Goal: Communication & Community: Answer question/provide support

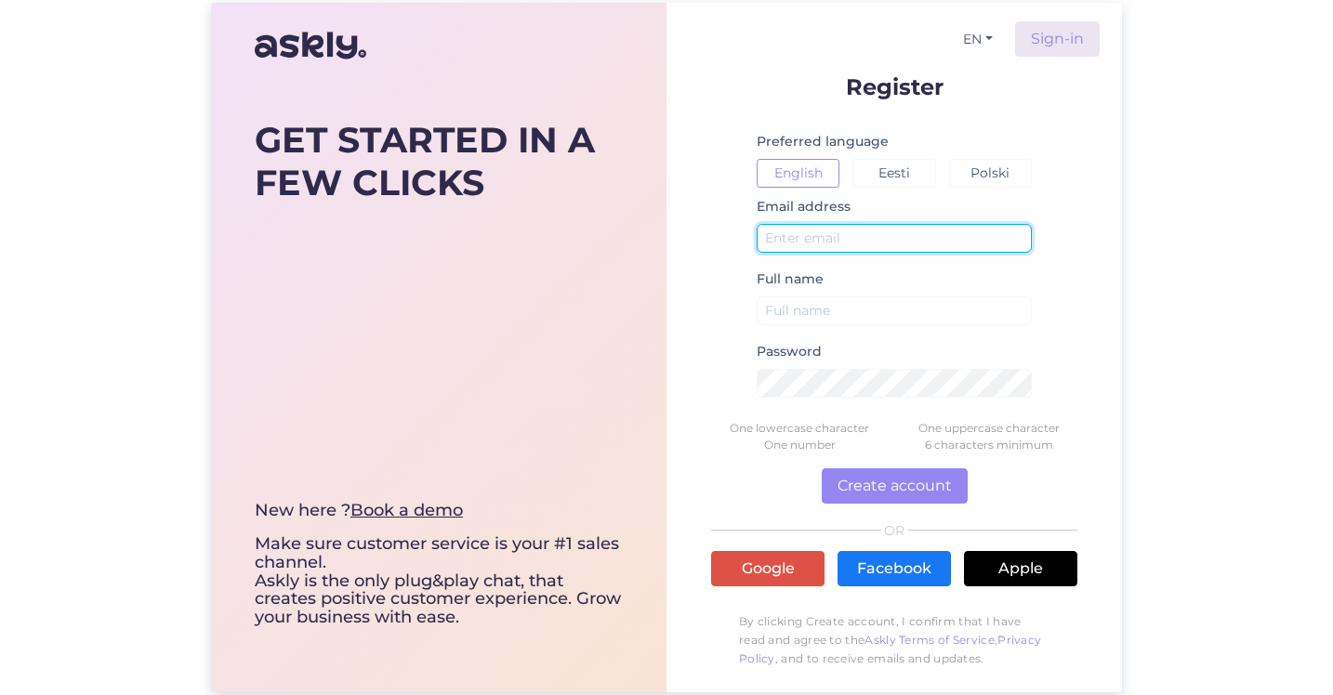
click at [835, 231] on input "text" at bounding box center [894, 238] width 275 height 29
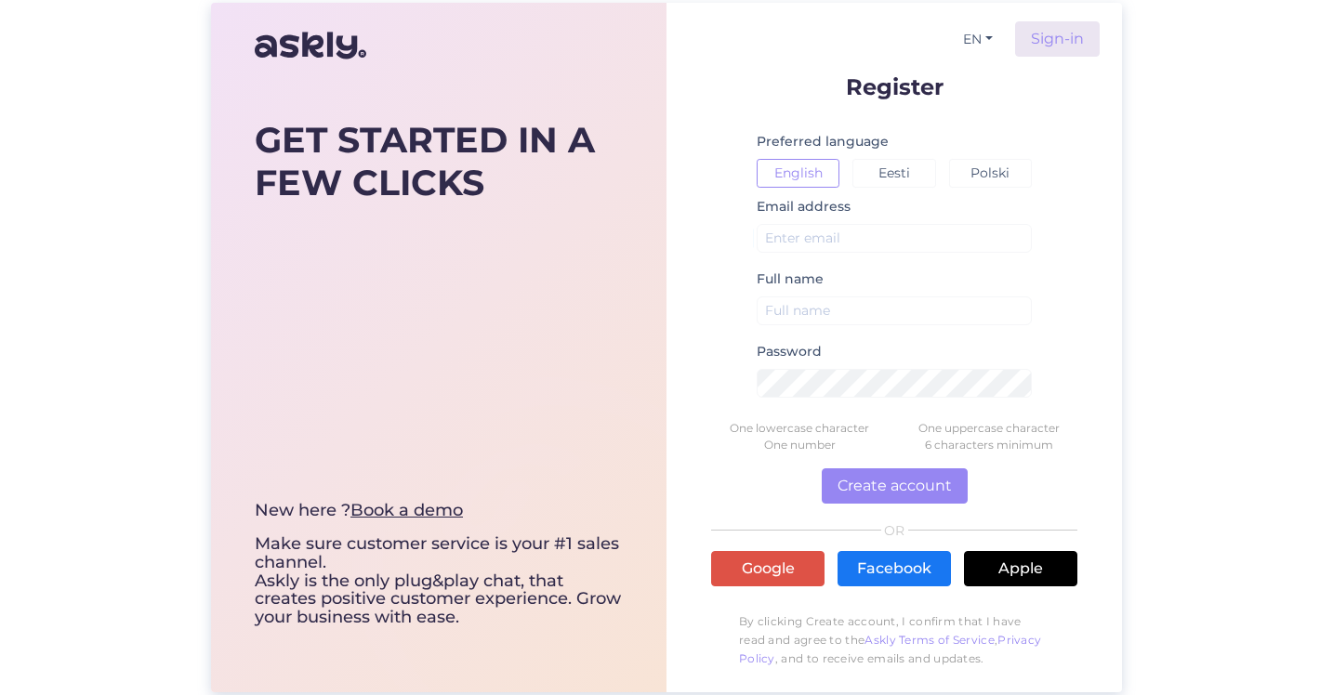
click at [674, 402] on div "EN Sign-in Register Preferred language English Eesti Polski Email address Full …" at bounding box center [893, 348] width 455 height 690
click at [279, 44] on img at bounding box center [311, 45] width 112 height 45
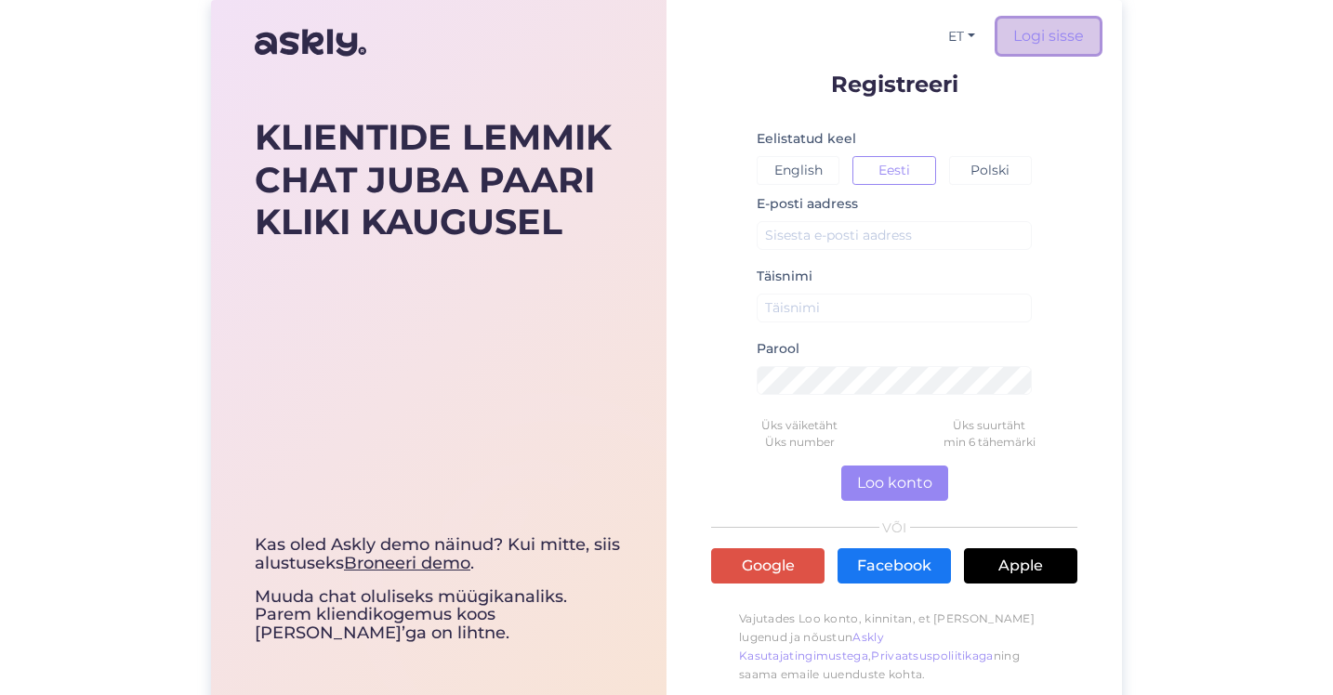
click at [1039, 33] on link "Logi sisse" at bounding box center [1048, 36] width 102 height 35
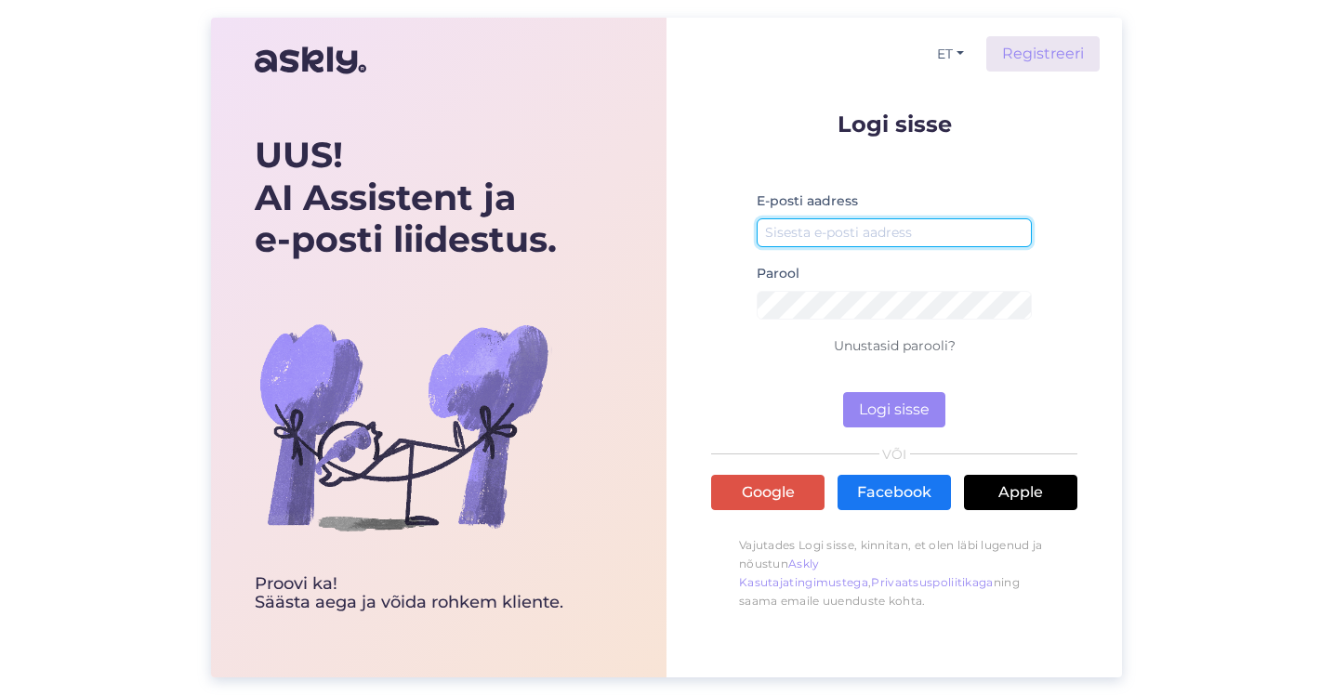
click at [883, 218] on input "email" at bounding box center [894, 232] width 275 height 29
type input "[PERSON_NAME][EMAIL_ADDRESS][DOMAIN_NAME]"
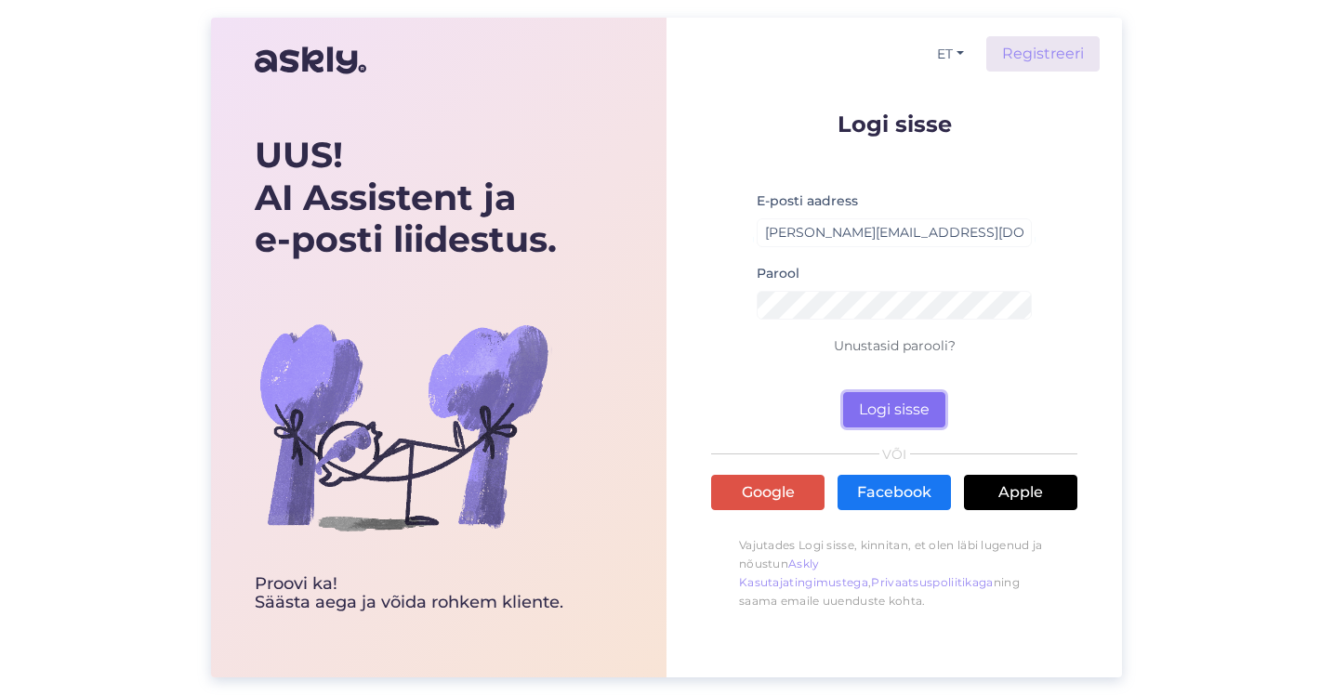
click at [884, 405] on button "Logi sisse" at bounding box center [894, 409] width 102 height 35
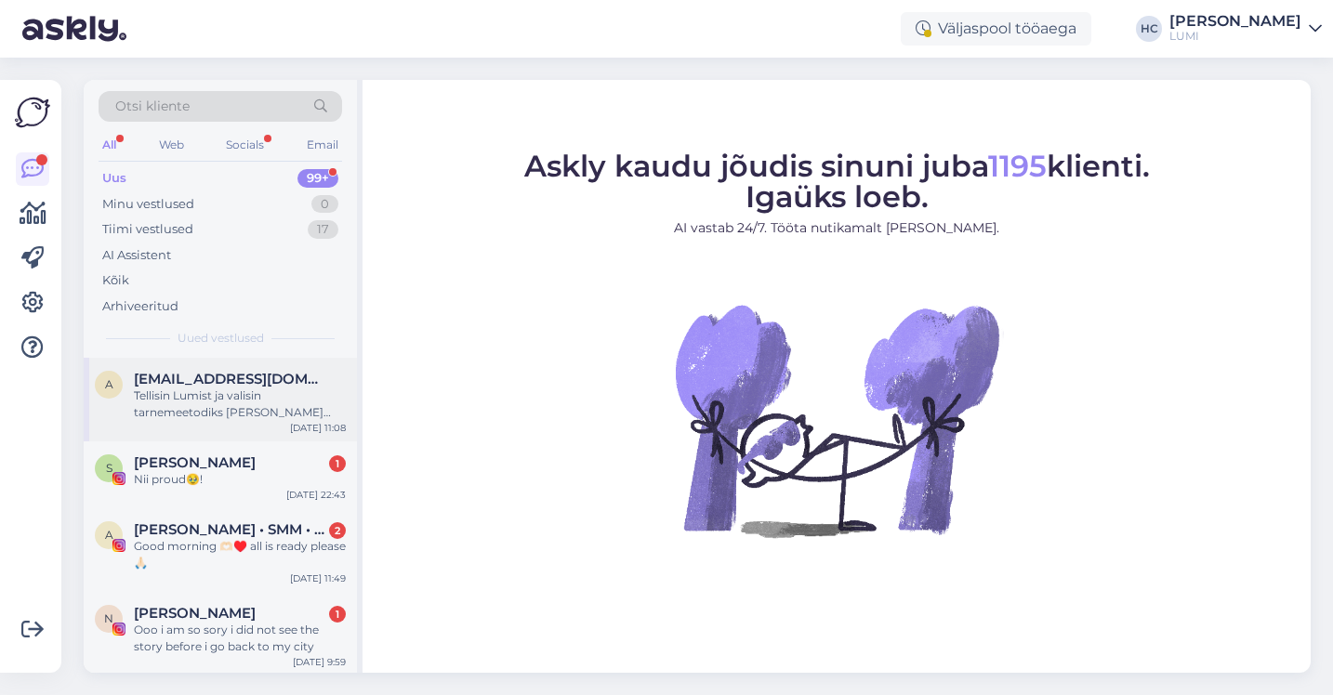
click at [232, 415] on div "Tellisin Lumist ja valisin tarnemeetodiks [PERSON_NAME] ning ajaks 17-21. [GEOG…" at bounding box center [240, 404] width 212 height 33
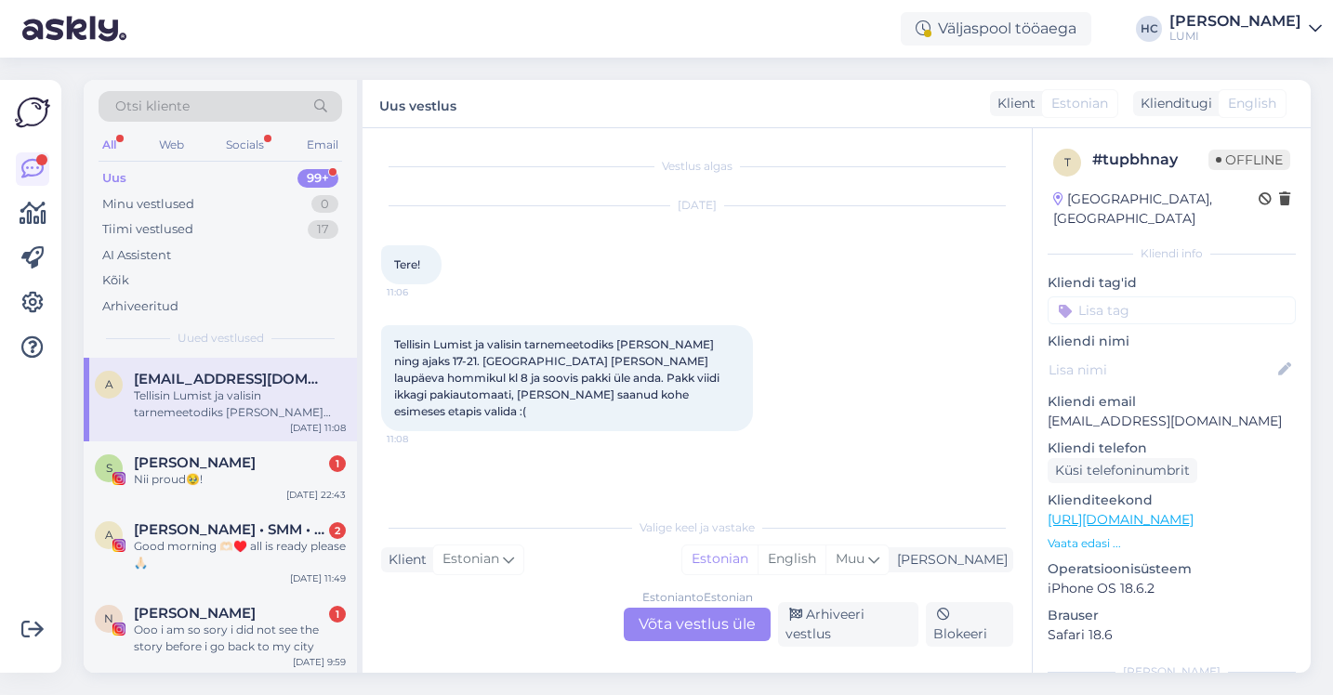
click at [728, 613] on div "Estonian to Estonian Võta vestlus üle" at bounding box center [697, 624] width 147 height 33
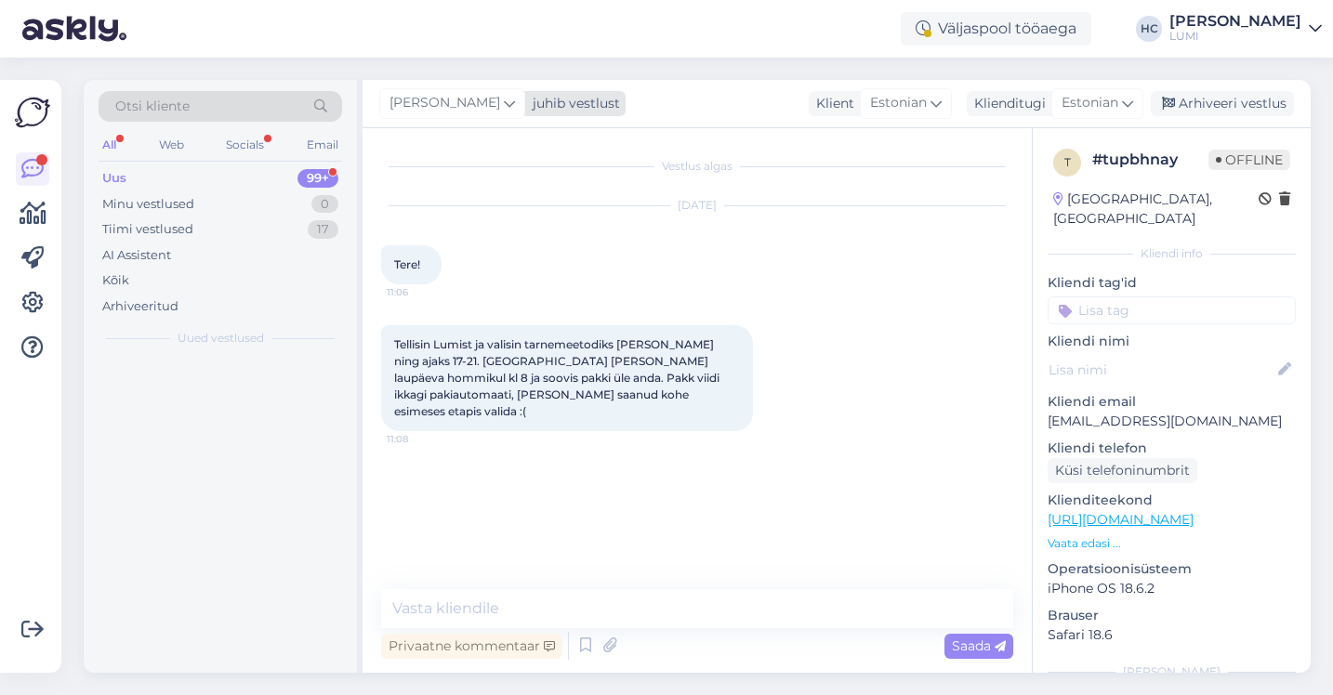
click at [464, 105] on span "[PERSON_NAME]" at bounding box center [444, 103] width 111 height 20
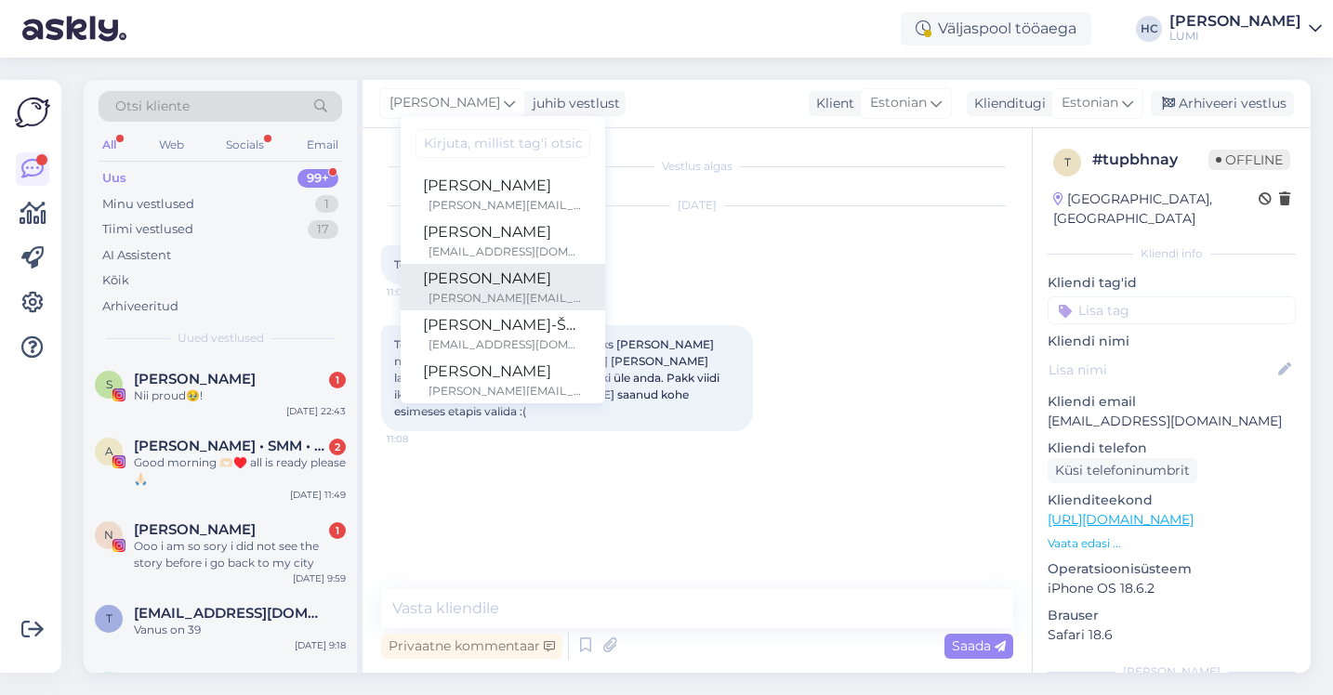
click at [482, 284] on div "[PERSON_NAME]" at bounding box center [503, 279] width 160 height 22
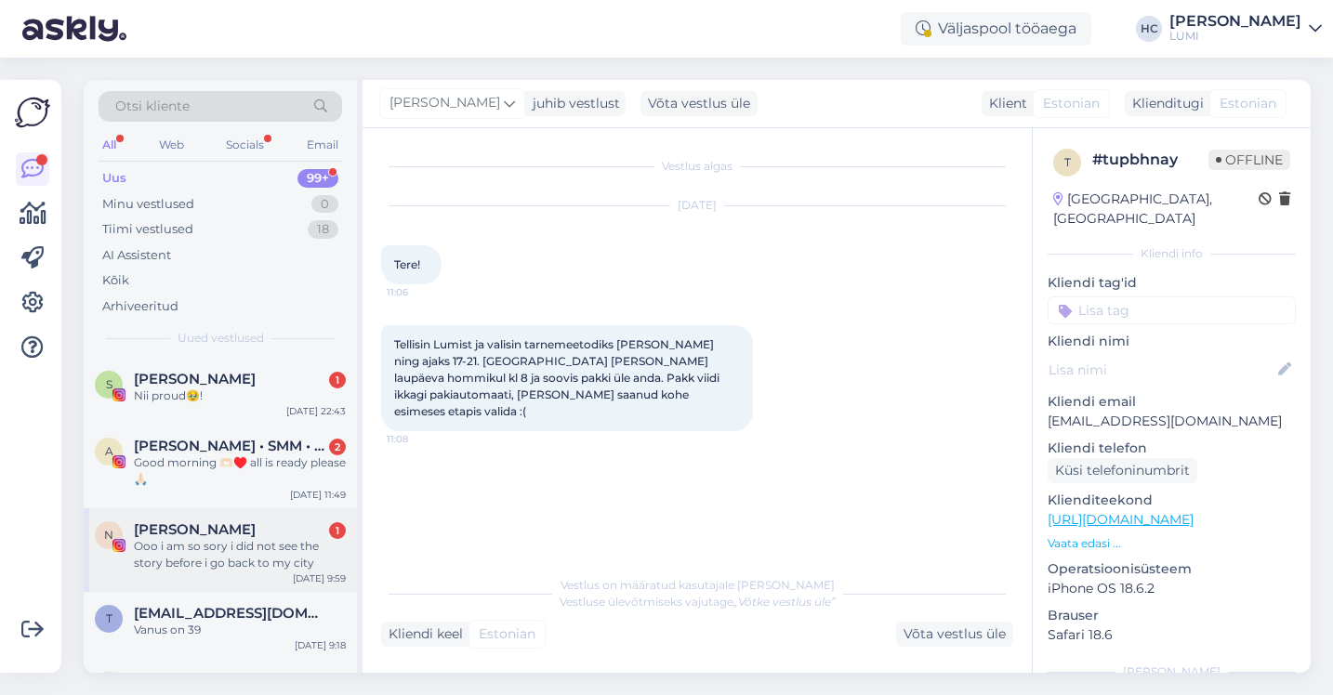
click at [262, 542] on div "Ooo i am so sory i did not see the story before i go back to my city" at bounding box center [240, 554] width 212 height 33
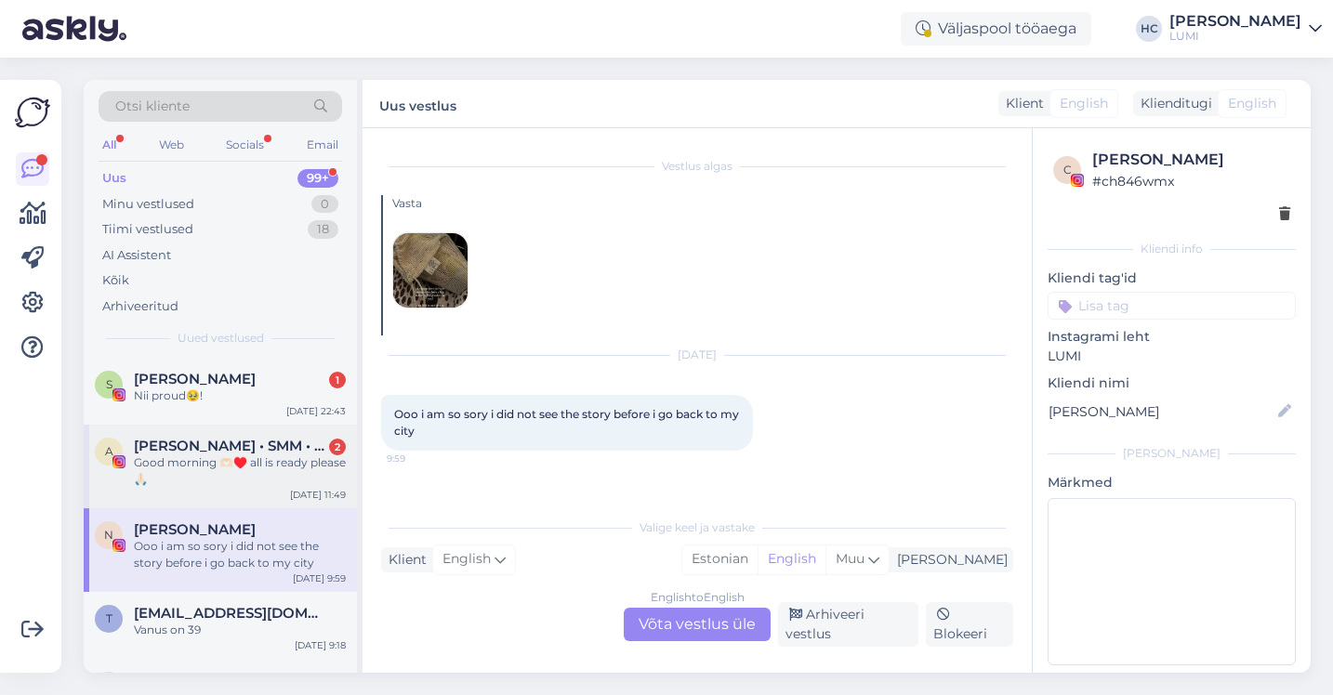
click at [255, 476] on div "Good morning 🫶🏻♥️ all is ready please 🙏🏻" at bounding box center [240, 471] width 212 height 33
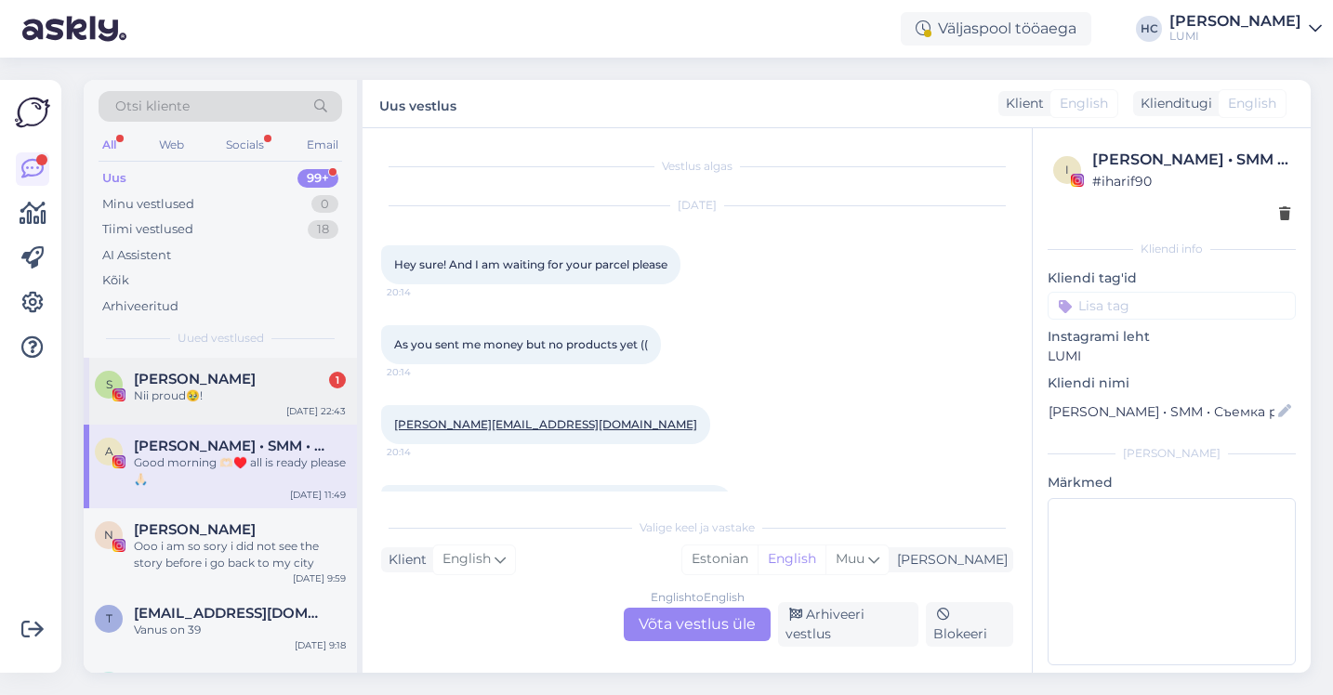
scroll to position [269, 0]
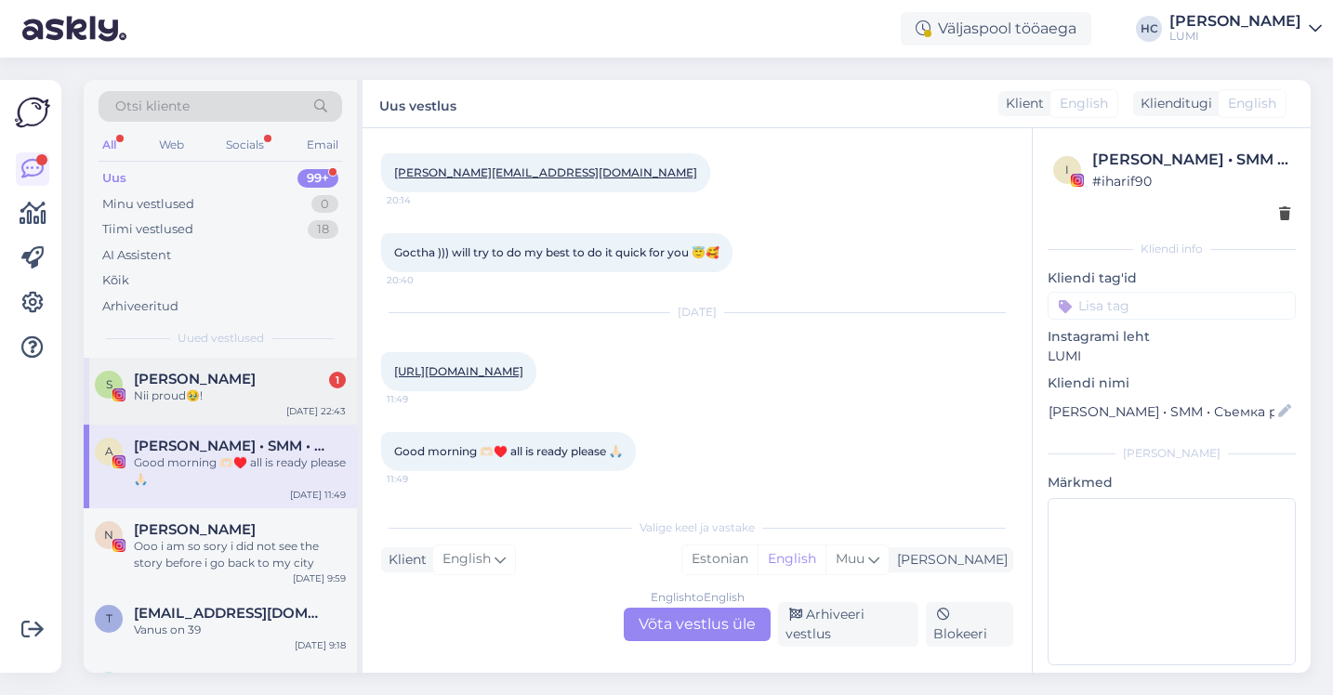
click at [270, 386] on div "[PERSON_NAME] 1" at bounding box center [240, 379] width 212 height 17
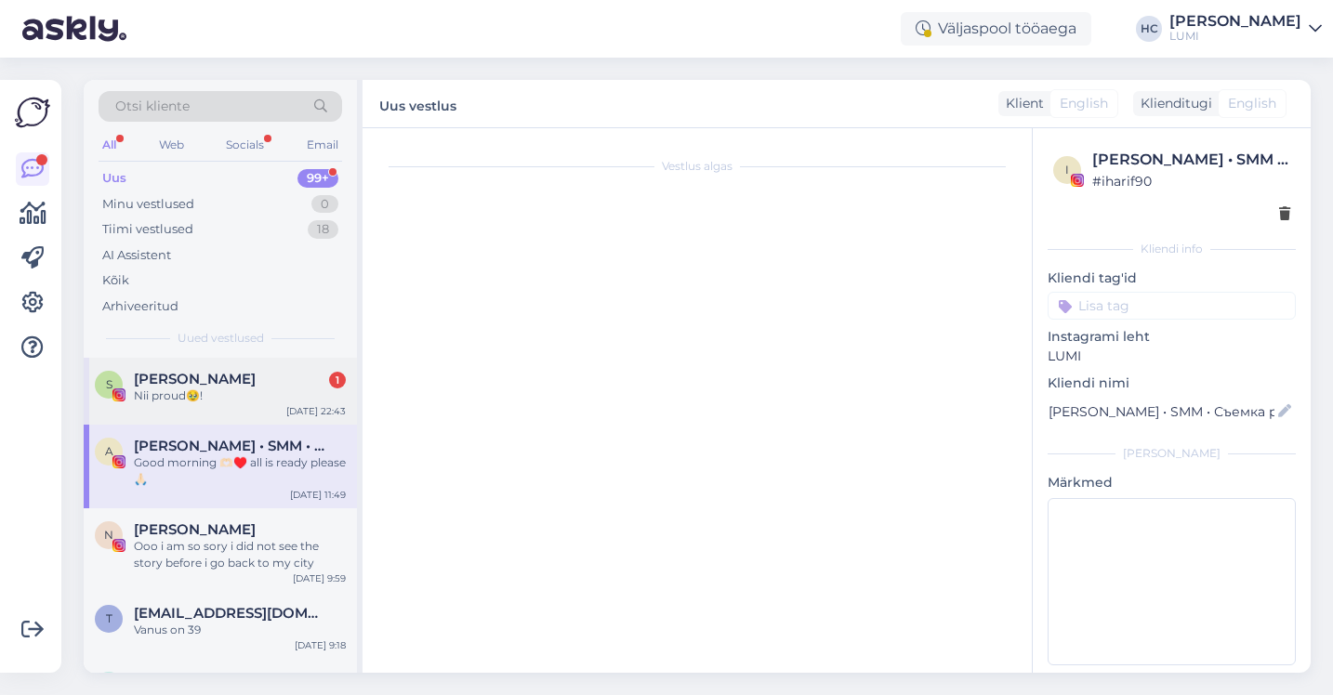
scroll to position [1175, 0]
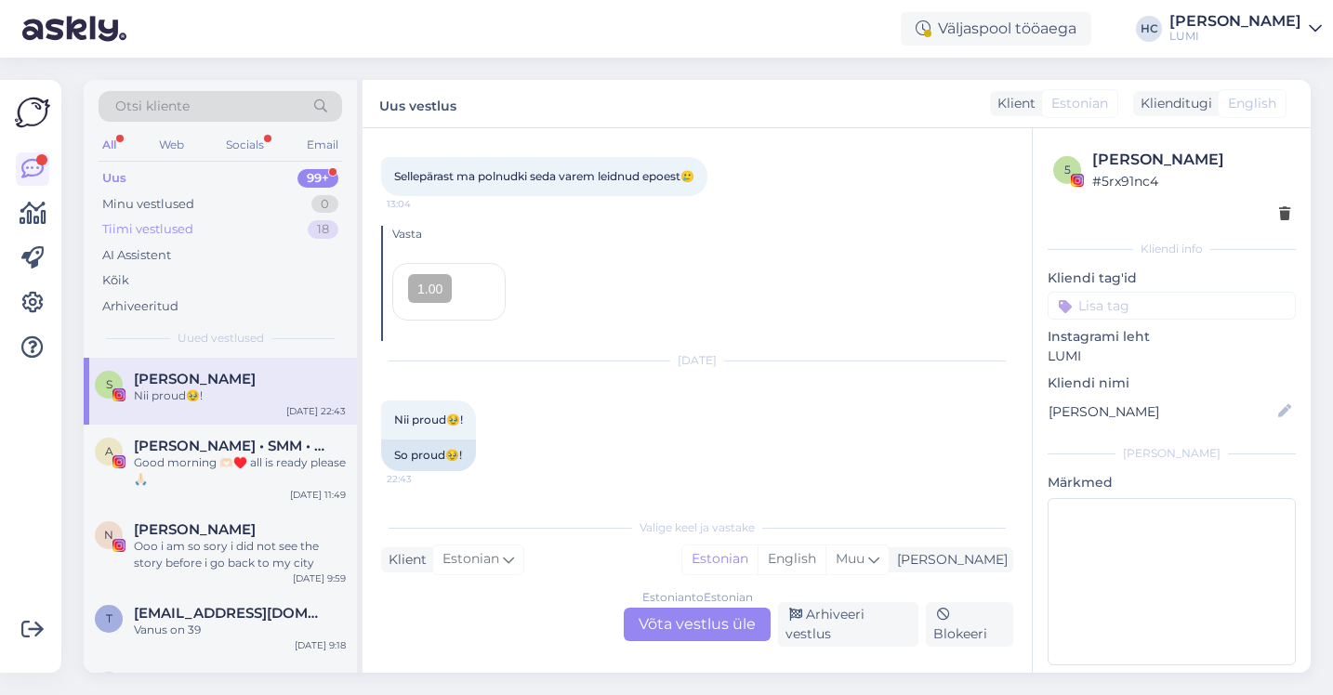
click at [249, 231] on div "Tiimi vestlused 18" at bounding box center [221, 230] width 244 height 26
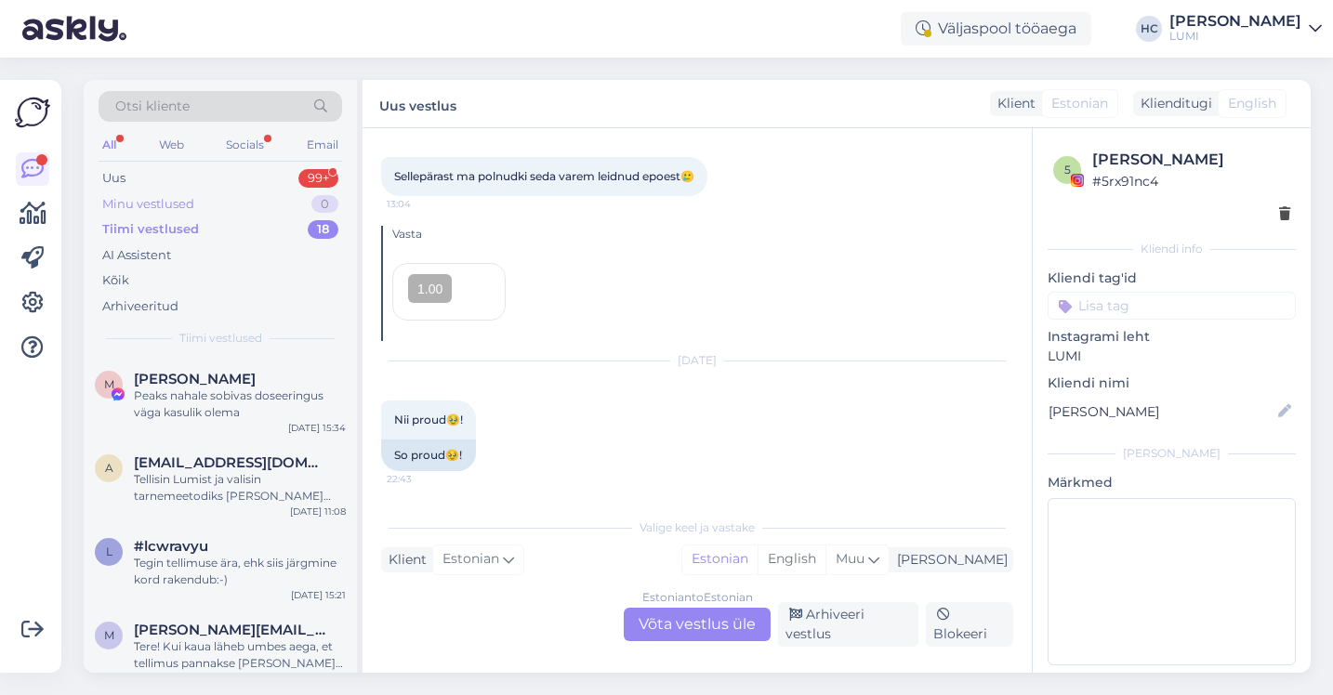
click at [202, 194] on div "Minu vestlused 0" at bounding box center [221, 204] width 244 height 26
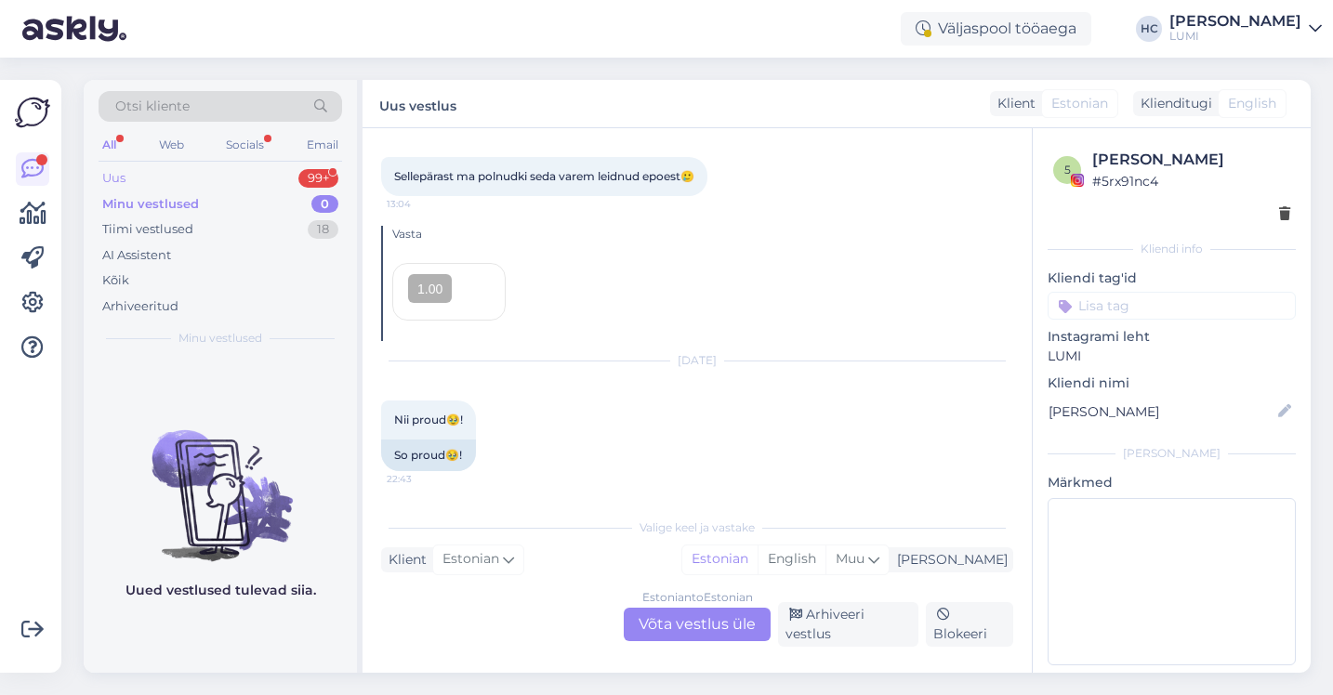
click at [201, 174] on div "Uus 99+" at bounding box center [221, 178] width 244 height 26
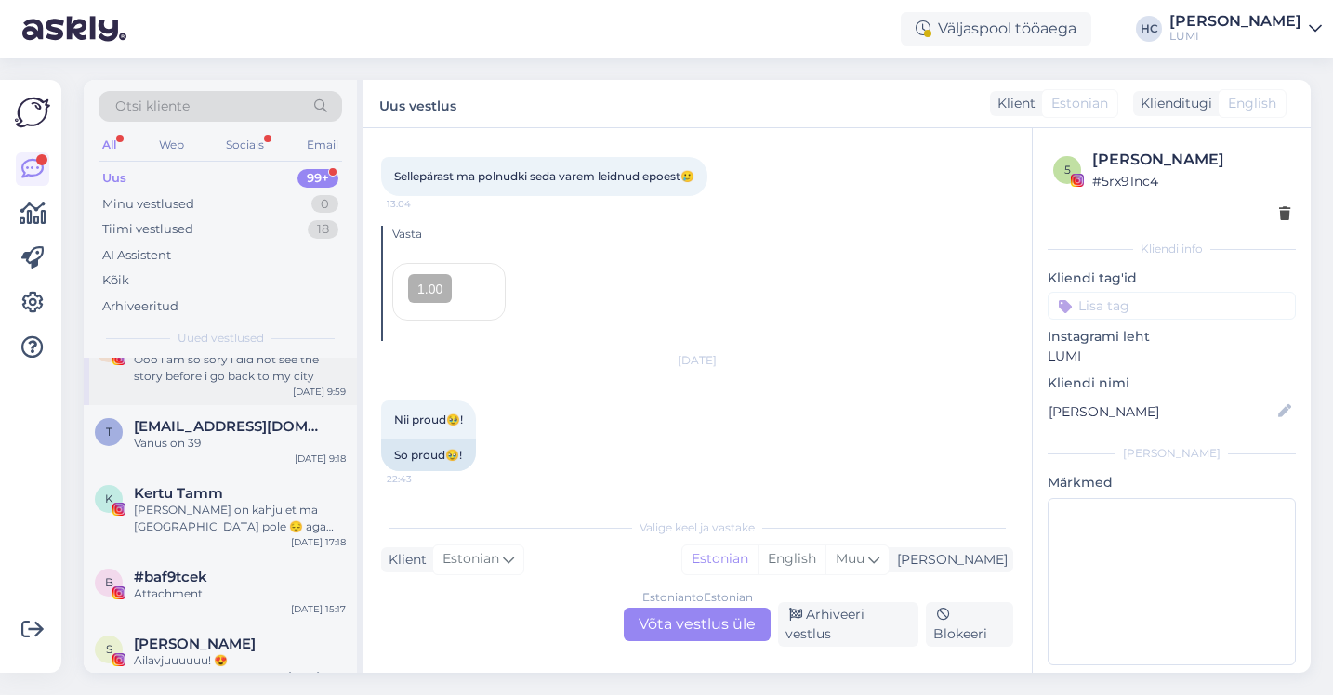
scroll to position [0, 0]
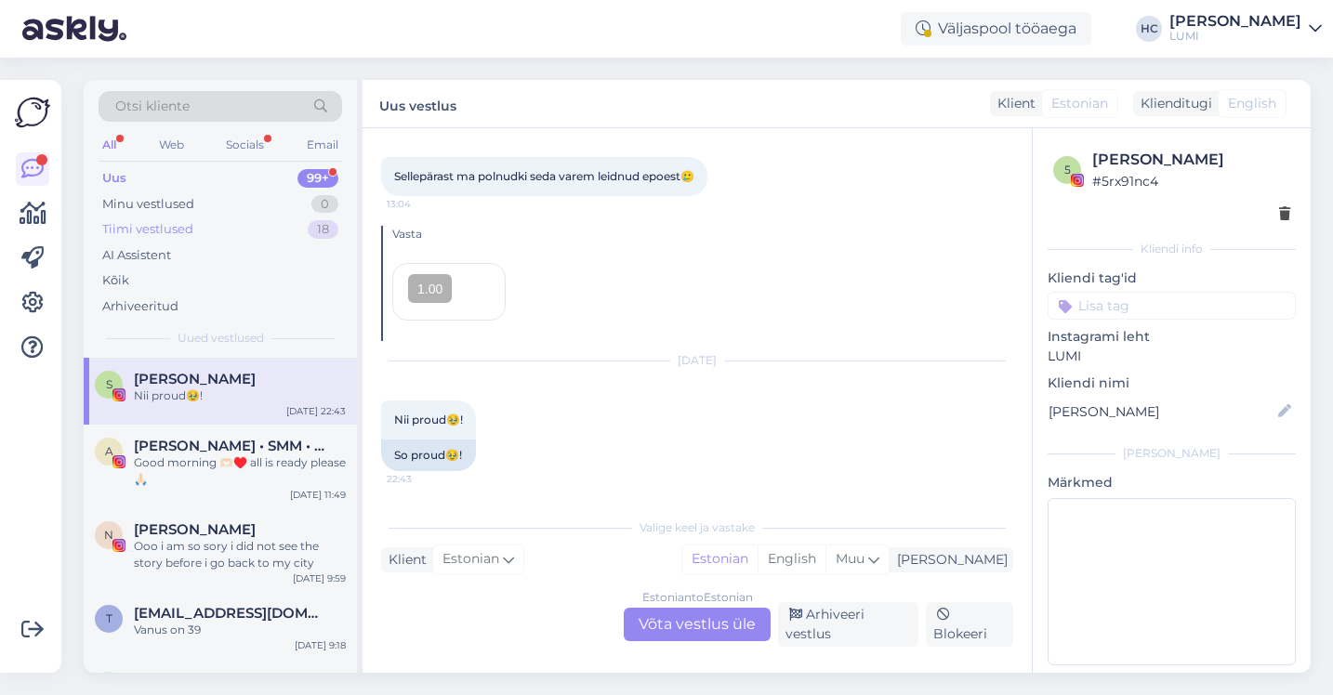
click at [163, 229] on div "Tiimi vestlused" at bounding box center [147, 229] width 91 height 19
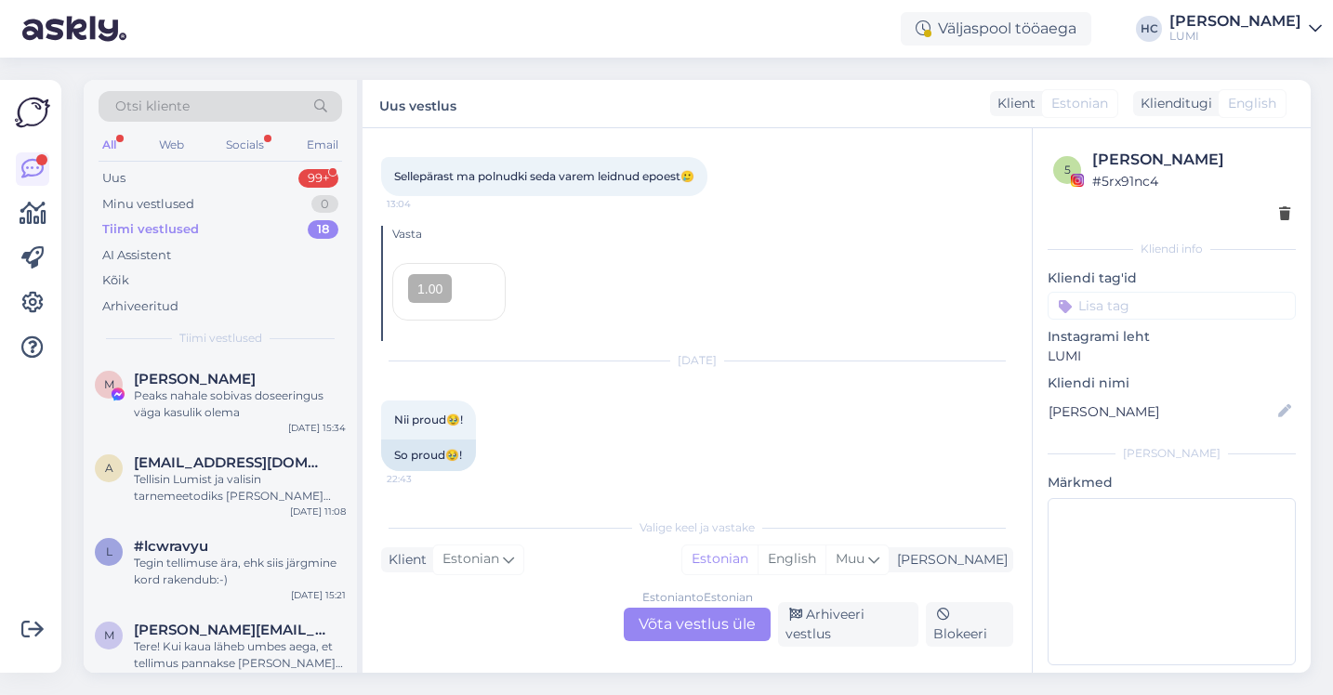
scroll to position [1245, 0]
click at [172, 227] on div "Tiimi vestlused" at bounding box center [150, 229] width 97 height 19
